Goal: Navigation & Orientation: Find specific page/section

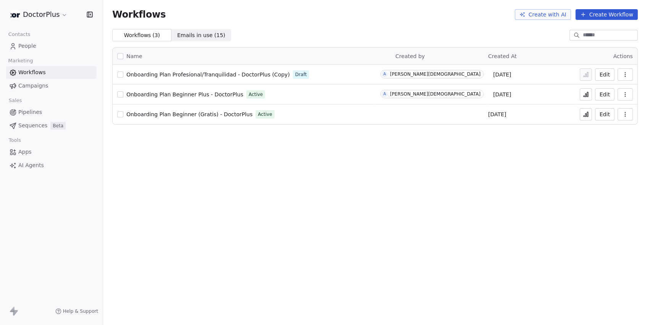
click at [24, 121] on span "Sequences" at bounding box center [32, 125] width 29 height 8
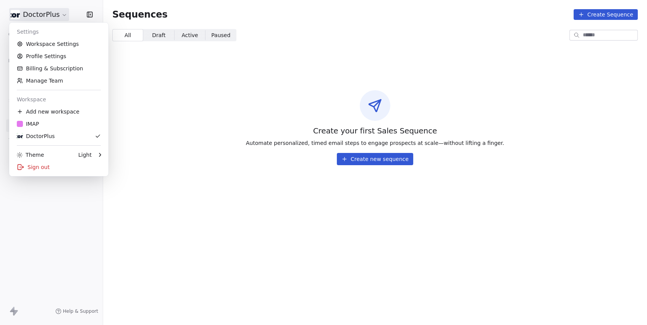
click at [52, 19] on html "DoctorPlus Contacts People Marketing Workflows Campaigns Sales Pipelines Sequen…" at bounding box center [323, 162] width 647 height 325
click at [35, 126] on div "IMAP" at bounding box center [28, 124] width 22 height 8
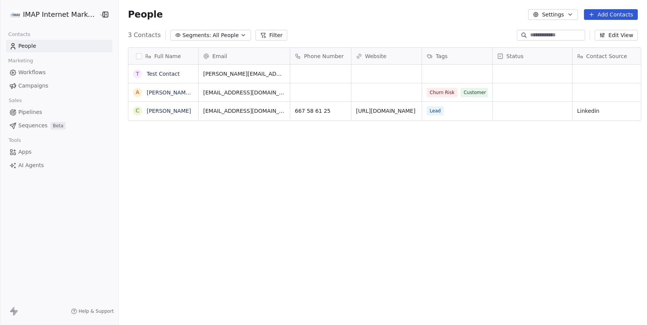
scroll to position [286, 531]
click at [44, 121] on span "Sequences" at bounding box center [32, 125] width 29 height 8
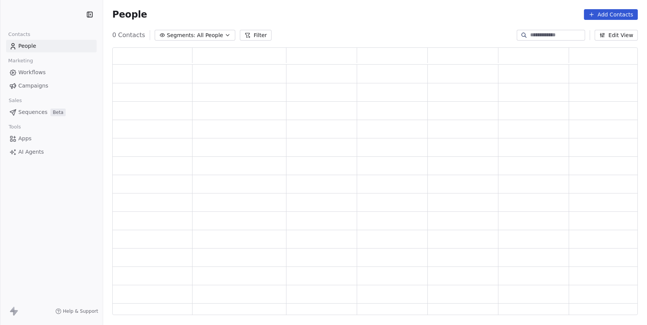
scroll to position [268, 525]
